Goal: Find specific page/section: Find specific page/section

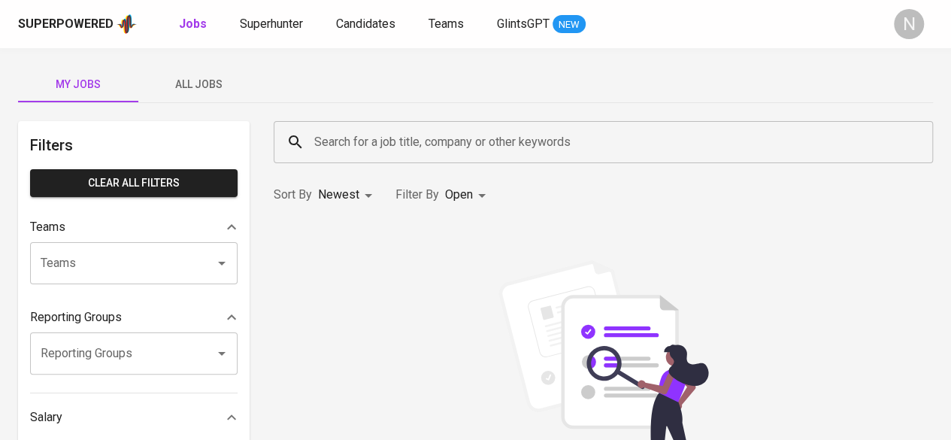
click at [416, 140] on input "Search for a job title, company or other keywords" at bounding box center [606, 142] width 593 height 29
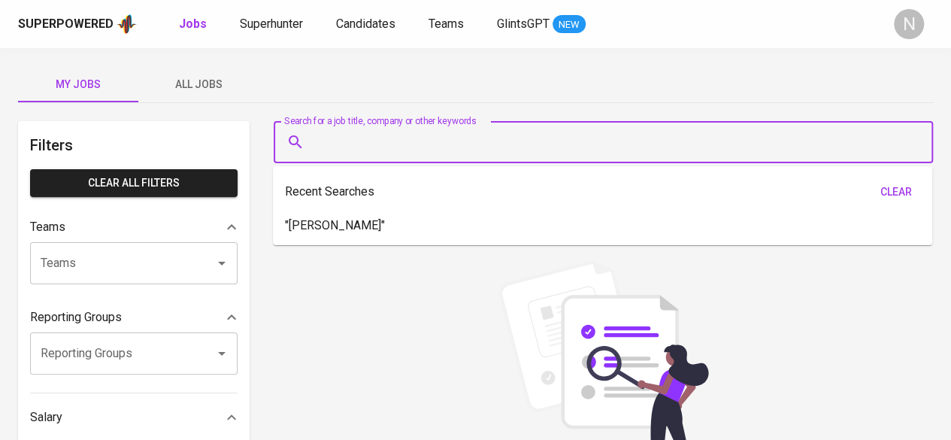
paste input "Nofriyanto Ge'e"
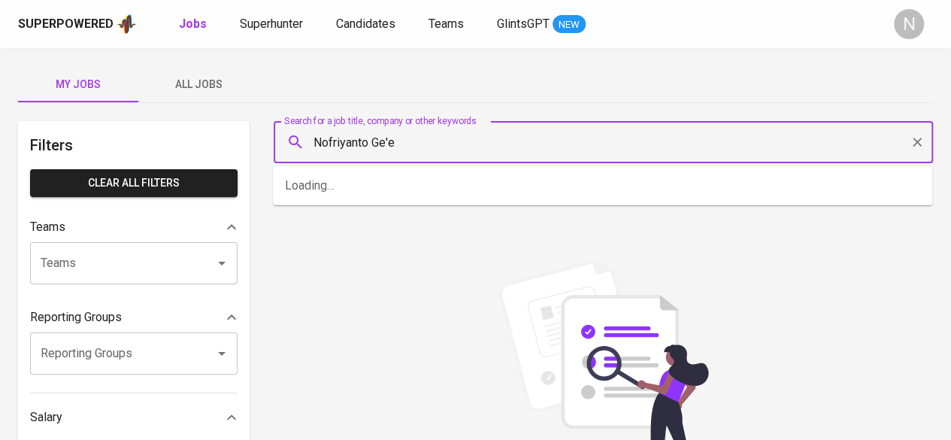
type input "Nofriyanto Ge'e"
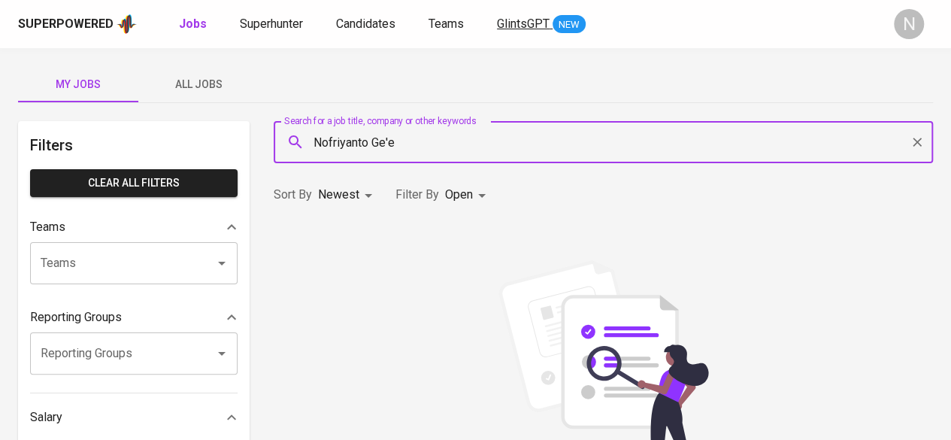
click at [521, 17] on span "GlintsGPT" at bounding box center [523, 24] width 53 height 14
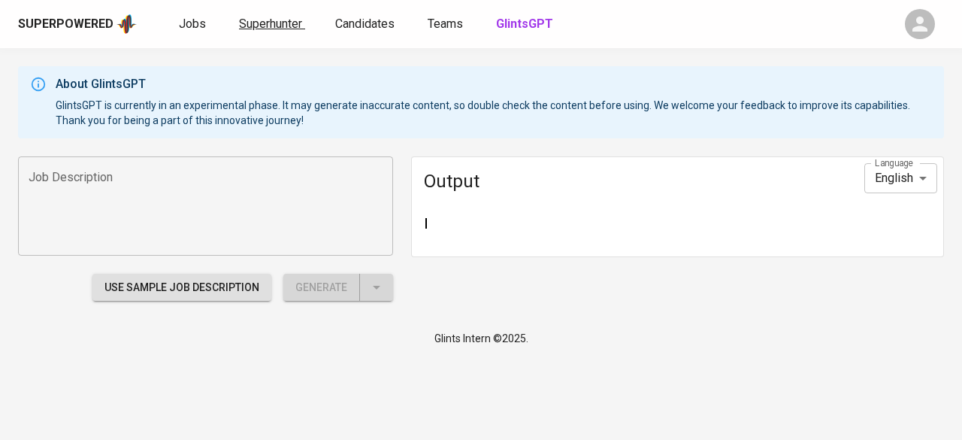
click at [289, 17] on span "Superhunter" at bounding box center [270, 24] width 63 height 14
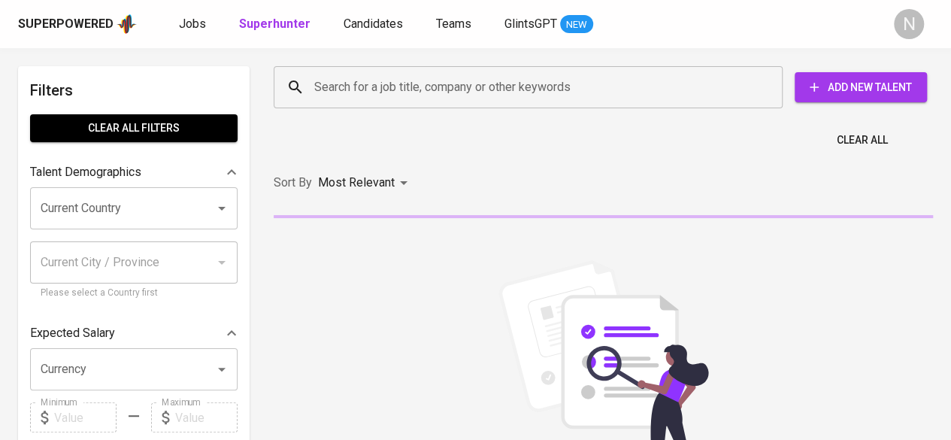
click at [385, 108] on div "Search for a job title, company or other keywords Search for a job title, compa…" at bounding box center [600, 87] width 659 height 48
click at [365, 91] on input "Search for a job title, company or other keywords" at bounding box center [531, 87] width 443 height 29
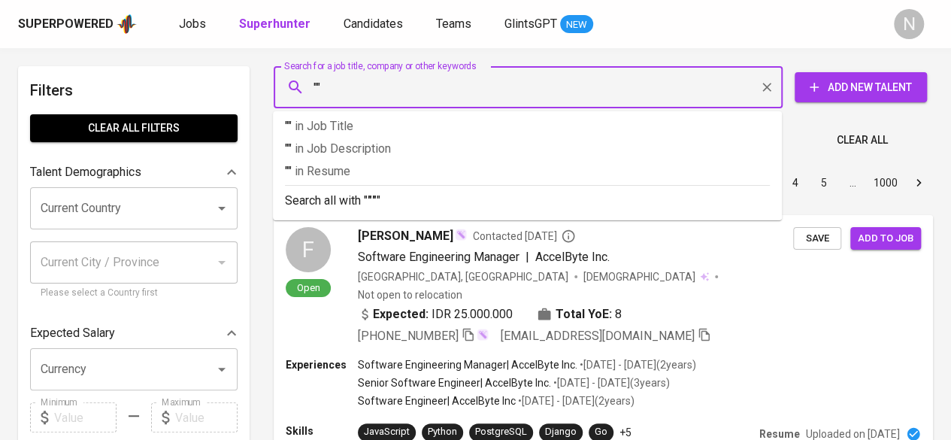
type input """
paste input "Nofriyanto Ge'e"
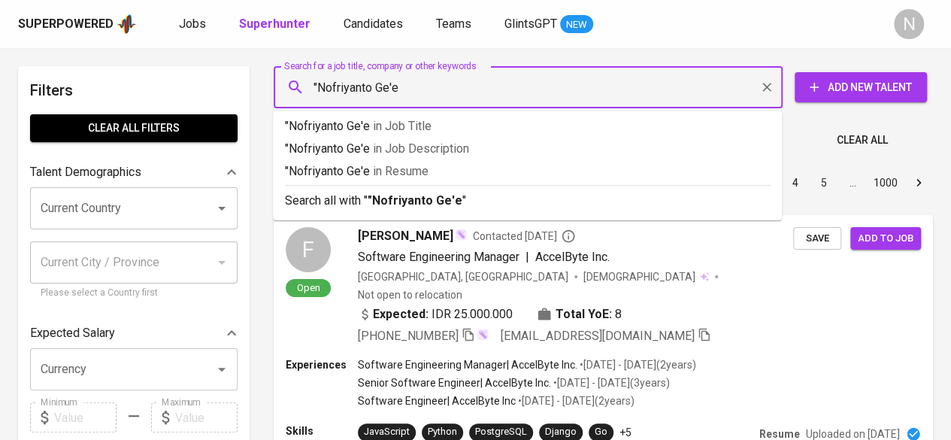
type input ""Nofriyanto Ge'e""
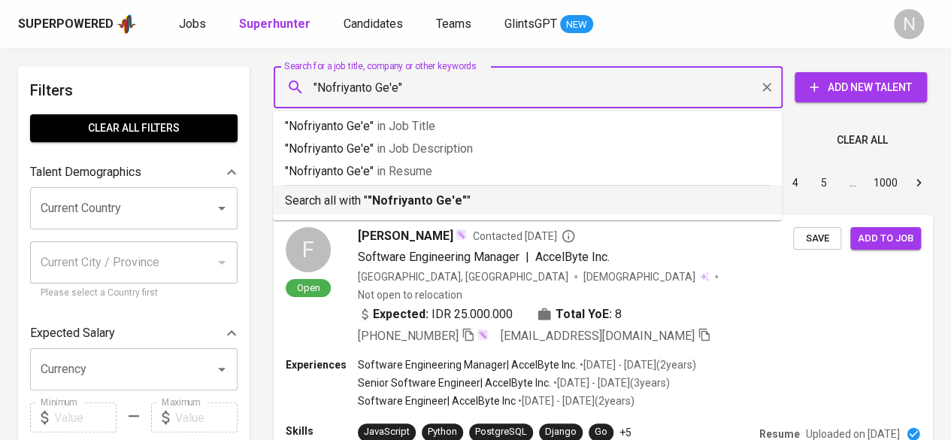
click at [412, 203] on b ""Nofriyanto Ge'e"" at bounding box center [416, 200] width 99 height 14
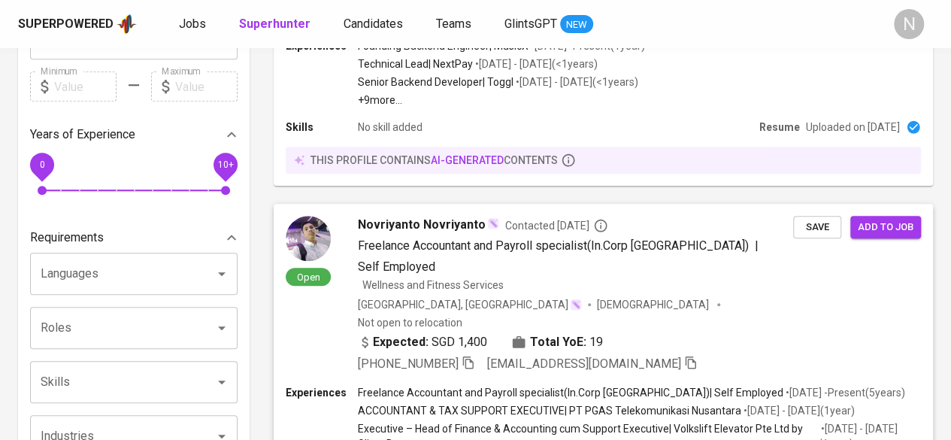
scroll to position [337, 0]
